Goal: Subscribe to service/newsletter

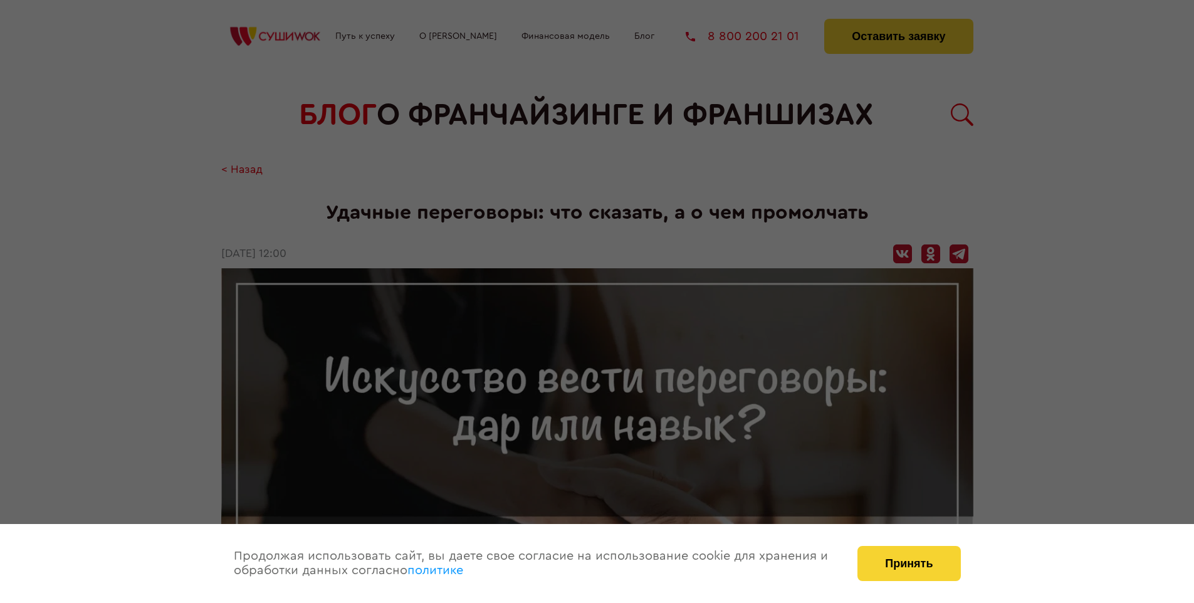
scroll to position [1401, 0]
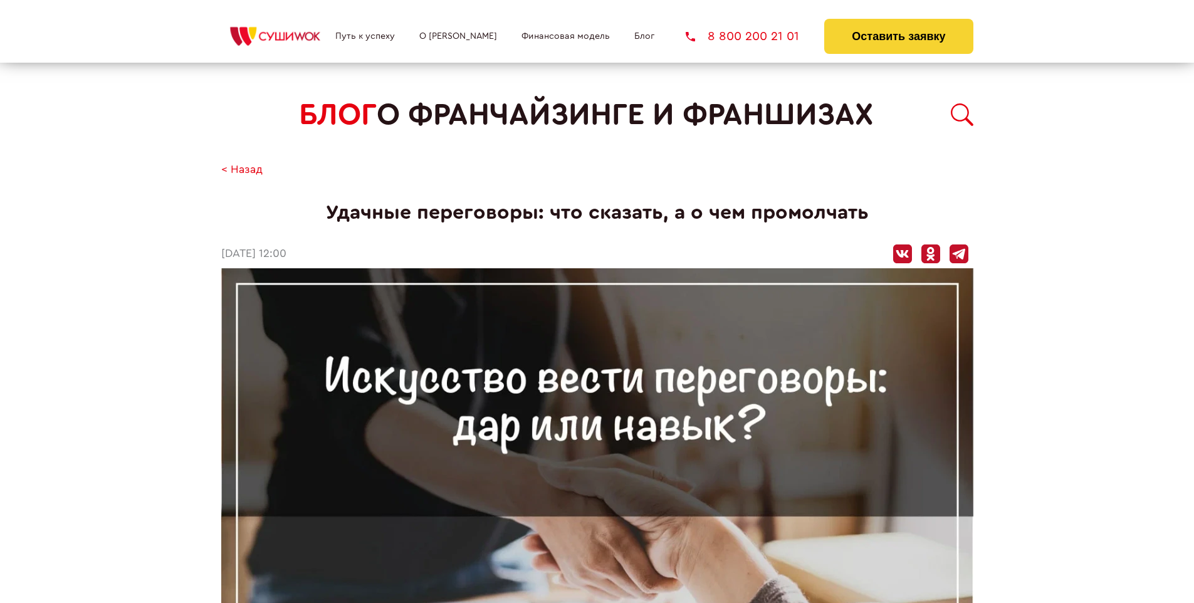
scroll to position [944, 0]
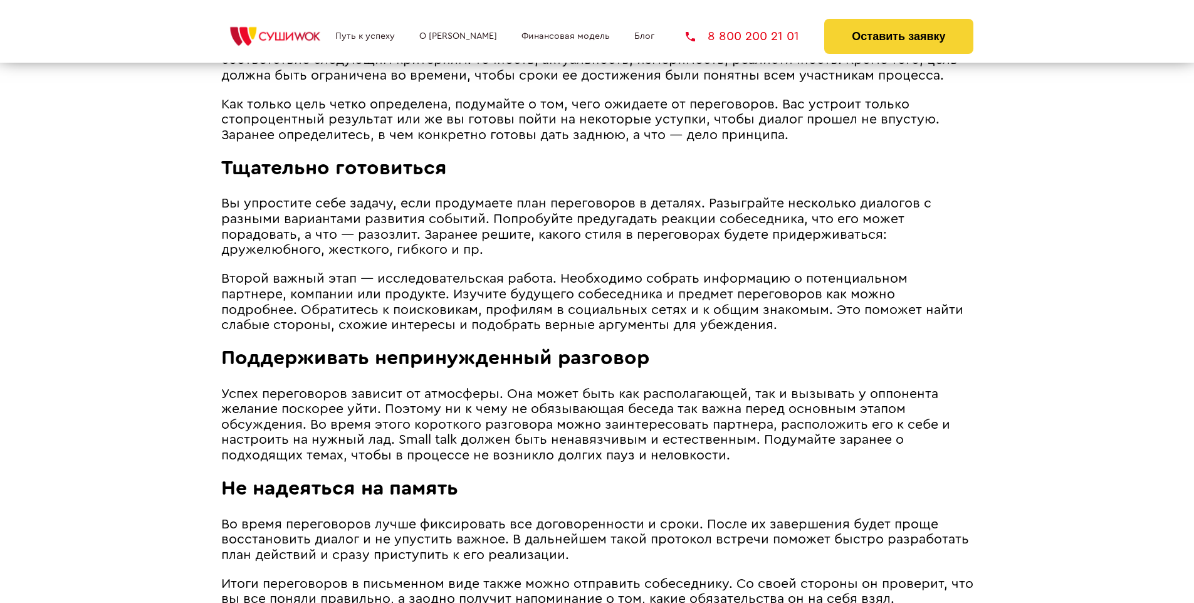
click at [595, 275] on span "Второй важный этап ― исследовательская работа. Необходимо собрать информацию о …" at bounding box center [592, 302] width 742 height 60
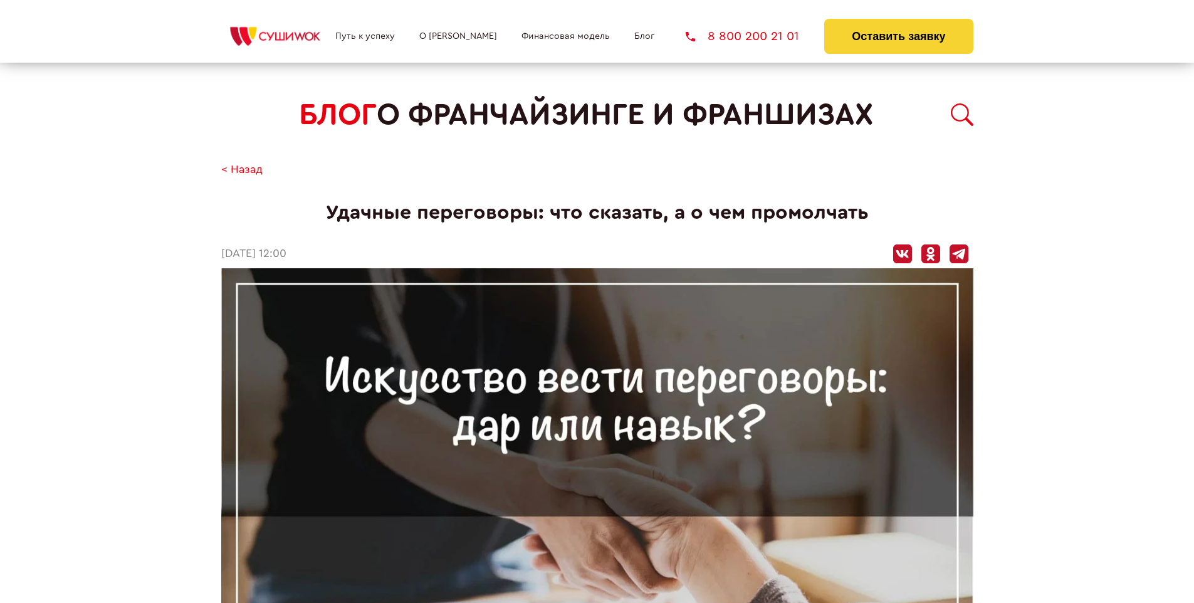
scroll to position [1401, 0]
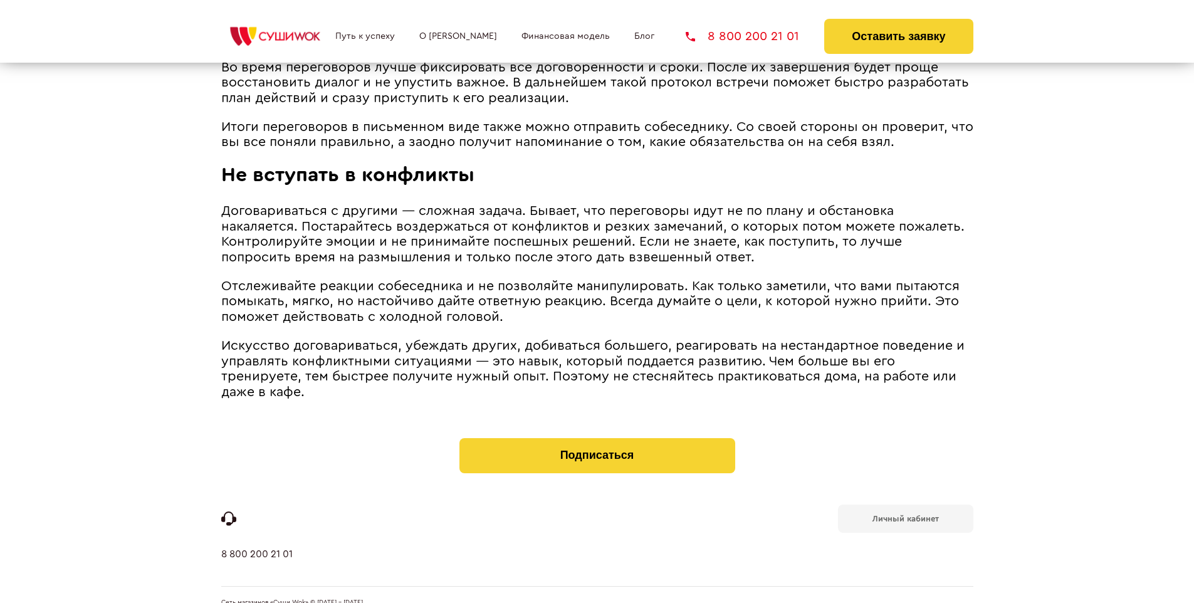
click at [905, 514] on b "Личный кабинет" at bounding box center [905, 518] width 66 height 8
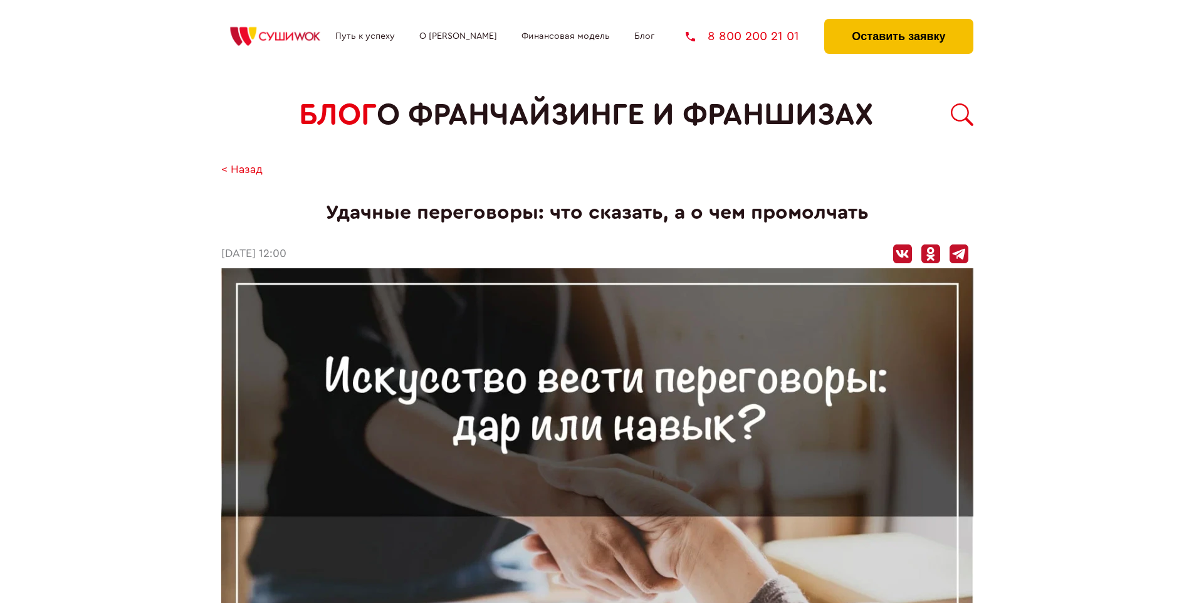
click at [898, 22] on button "Оставить заявку" at bounding box center [898, 36] width 148 height 35
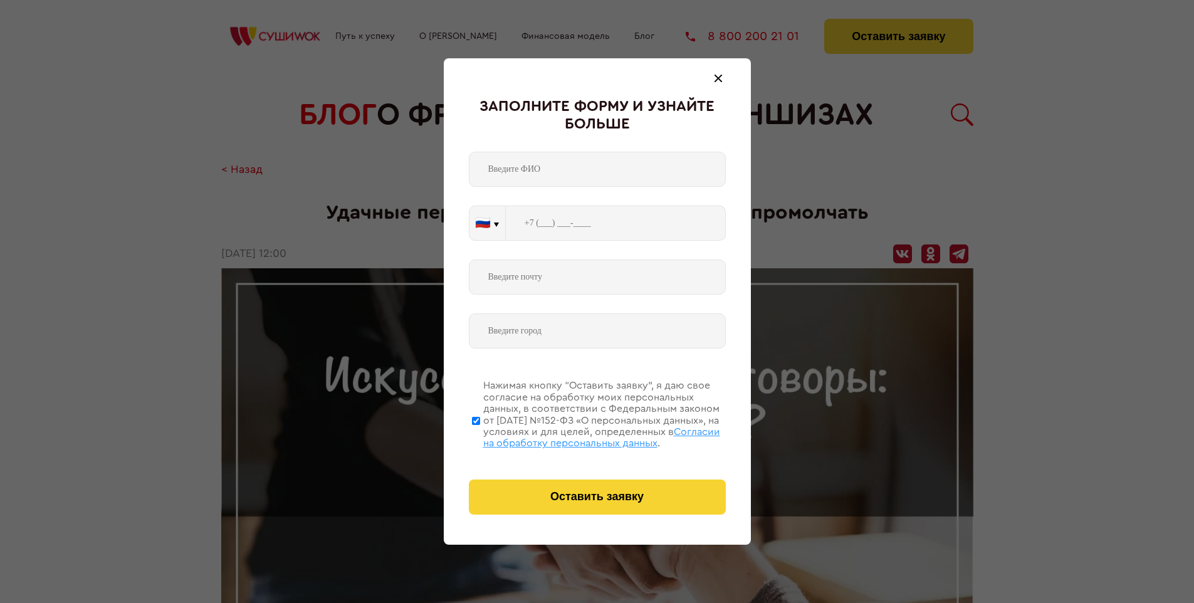
click at [581, 435] on span "Согласии на обработку персональных данных" at bounding box center [601, 437] width 237 height 21
click at [480, 435] on input "Нажимая кнопку “Оставить заявку”, я даю свое согласие на обработку моих персона…" at bounding box center [476, 420] width 8 height 100
checkbox input "false"
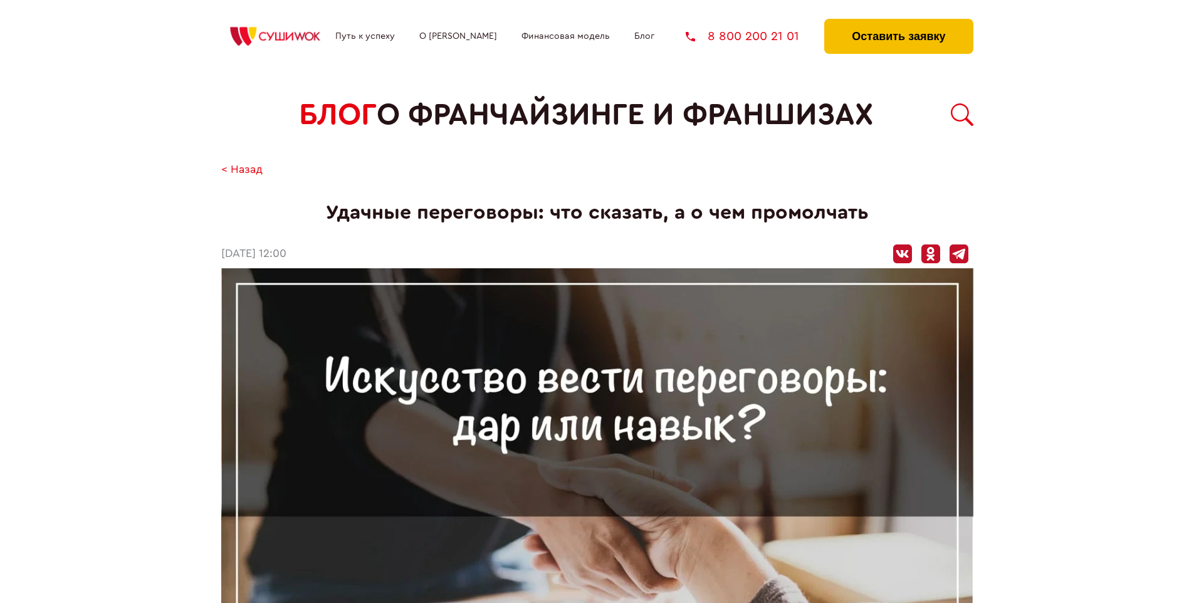
click at [898, 22] on button "Оставить заявку" at bounding box center [898, 36] width 148 height 35
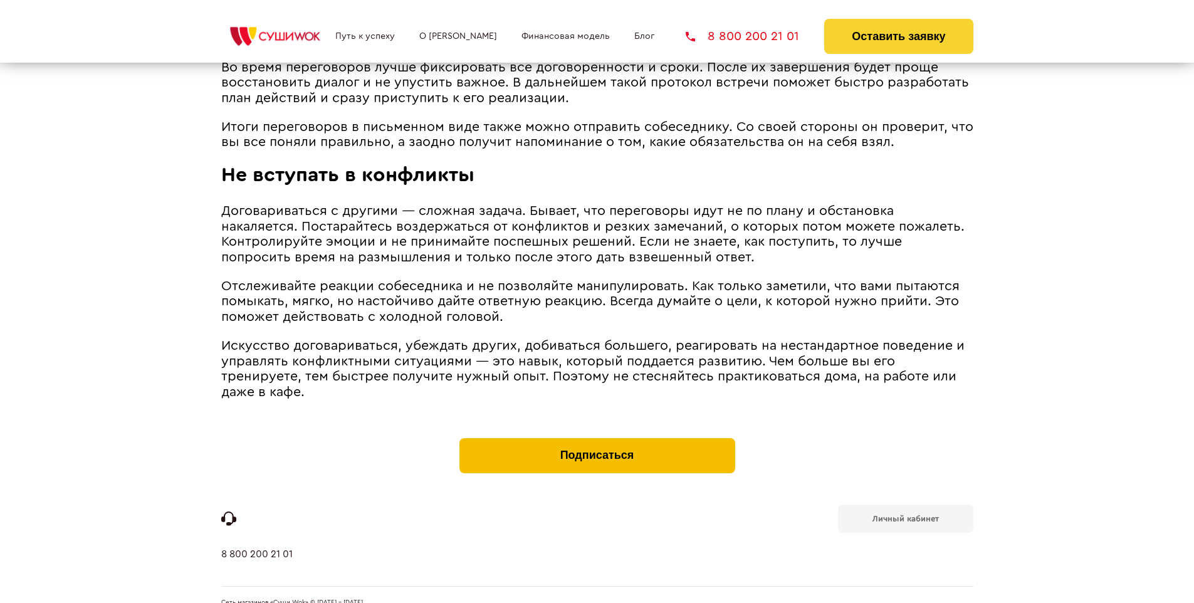
click at [596, 438] on button "Подписаться" at bounding box center [597, 455] width 276 height 35
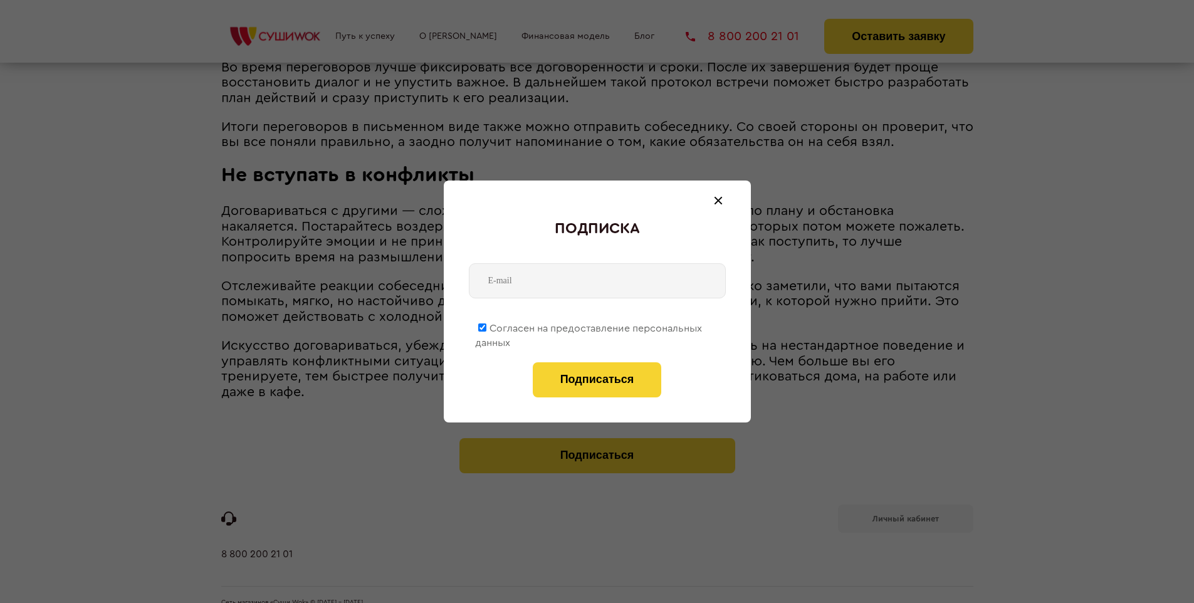
click at [589, 326] on span "Согласен на предоставление персональных данных" at bounding box center [588, 335] width 227 height 24
click at [486, 326] on input "Согласен на предоставление персональных данных" at bounding box center [482, 327] width 8 height 8
checkbox input "false"
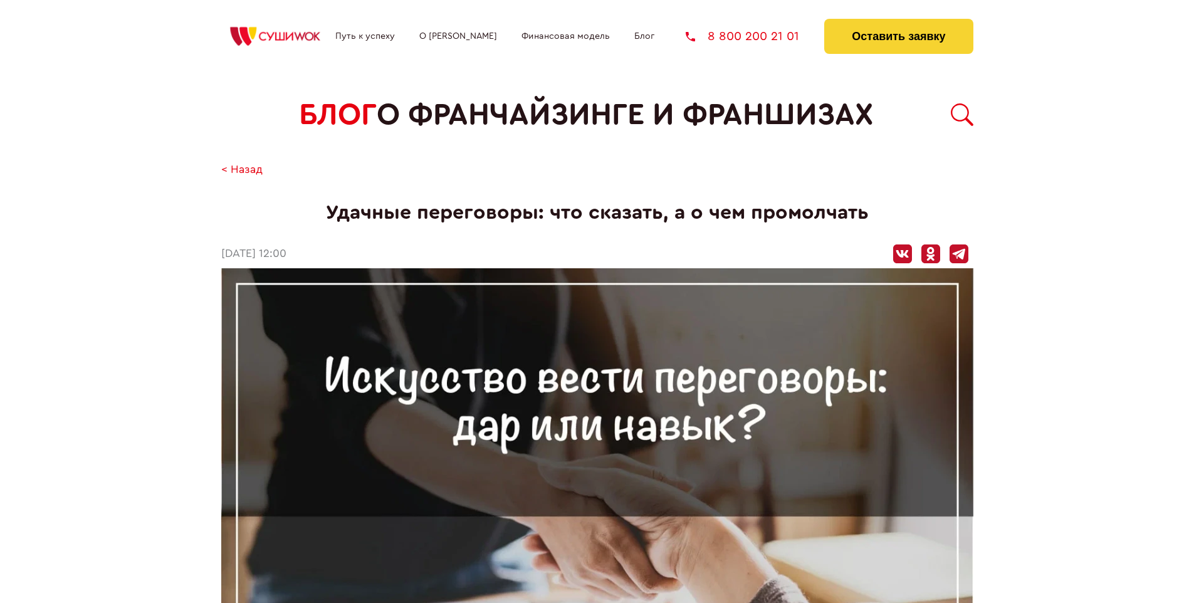
scroll to position [1401, 0]
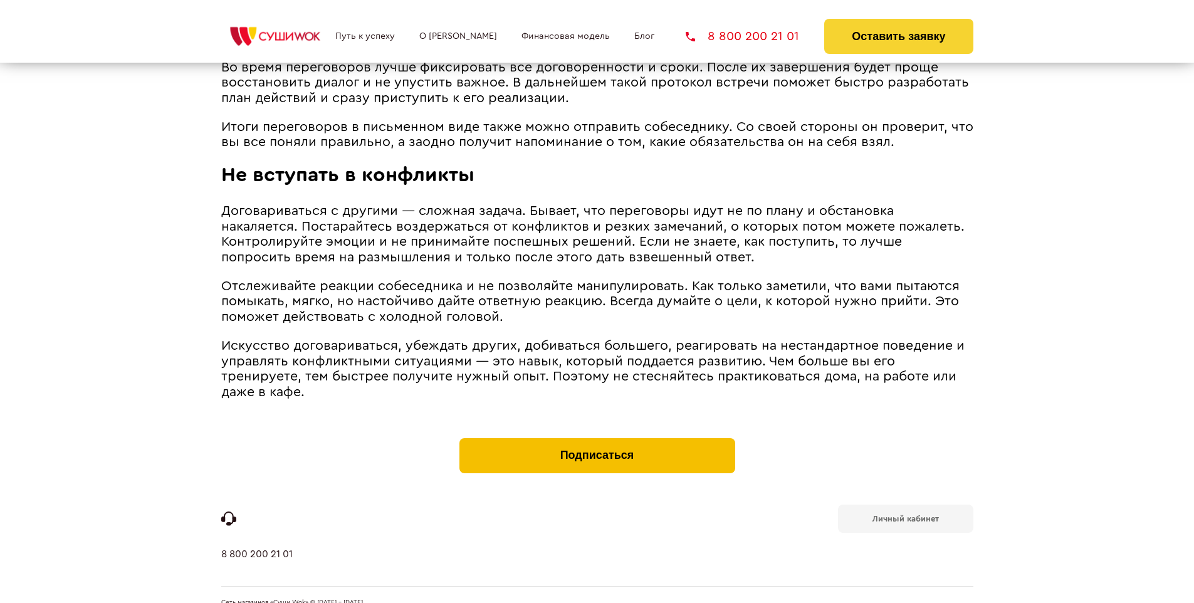
click at [596, 438] on button "Подписаться" at bounding box center [597, 455] width 276 height 35
